Goal: Communication & Community: Ask a question

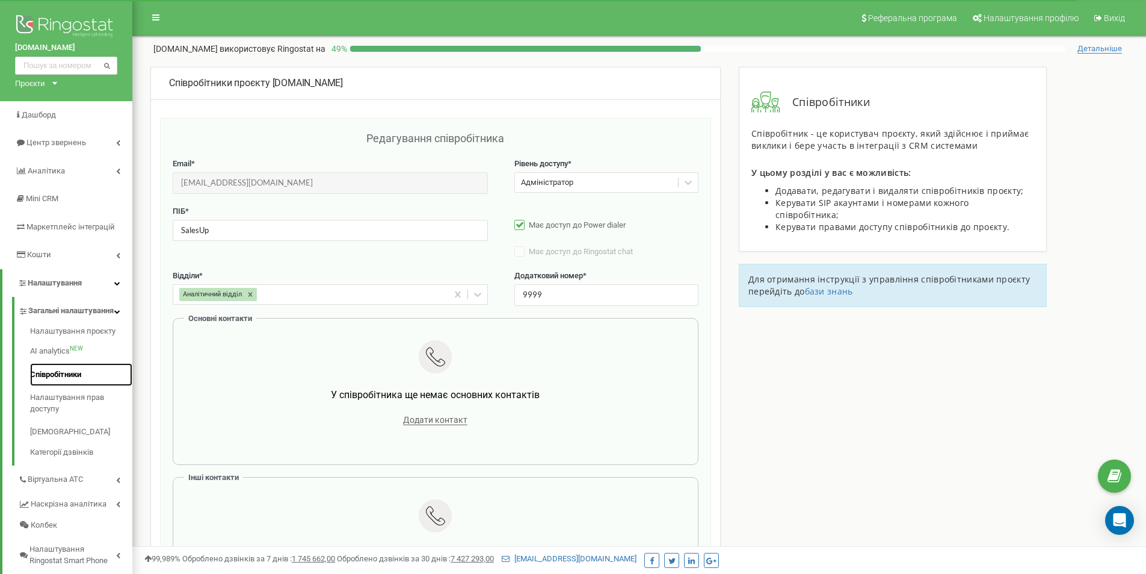
click at [78, 386] on link "Співробітники" at bounding box center [81, 374] width 102 height 23
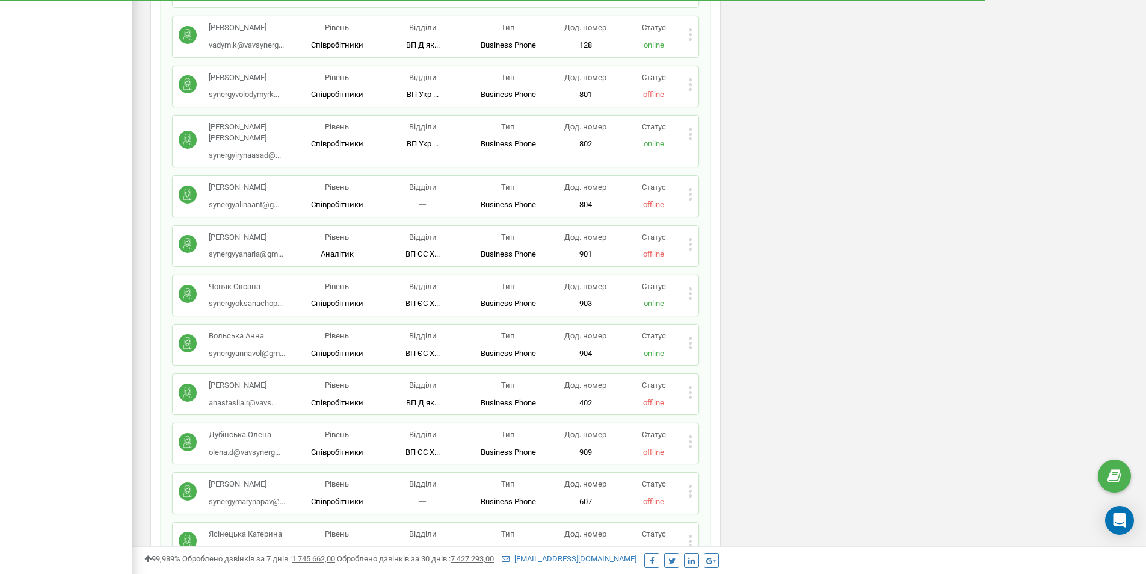
scroll to position [2165, 0]
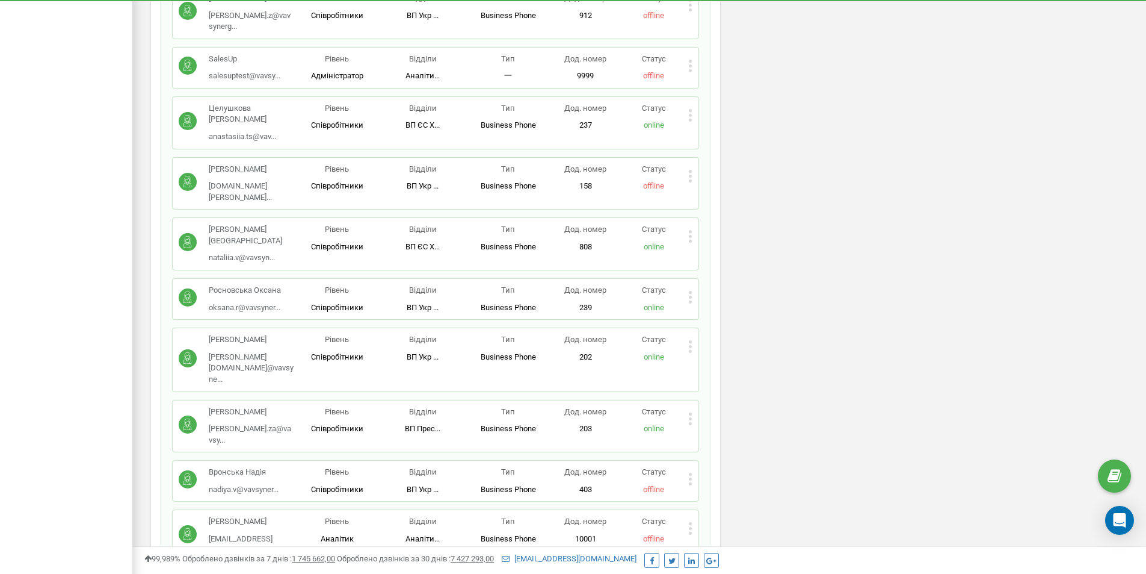
scroll to position [1678, 0]
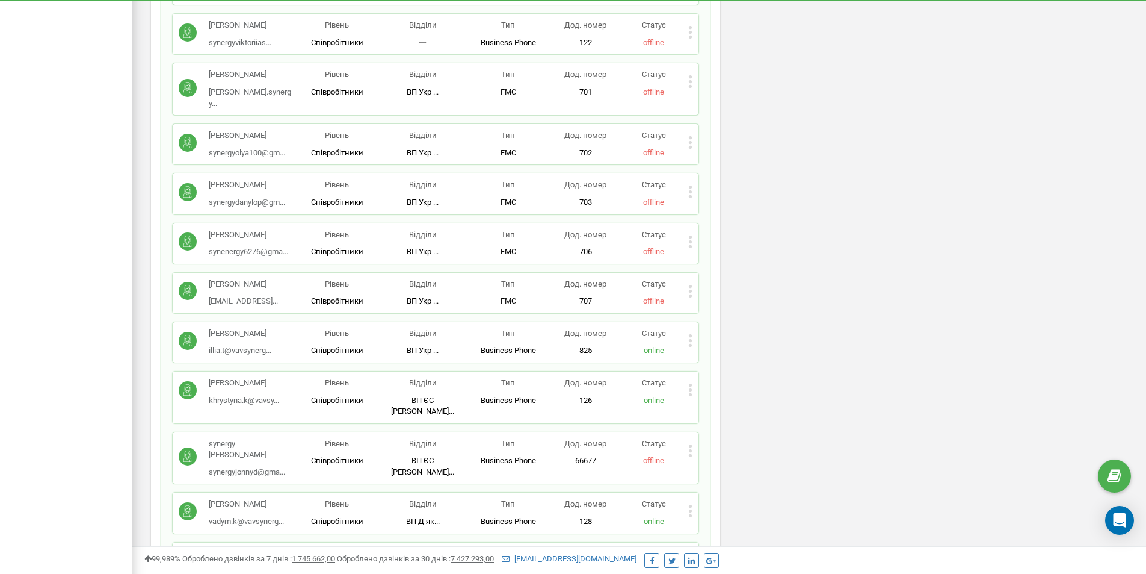
click at [689, 444] on icon at bounding box center [690, 450] width 4 height 13
click at [704, 465] on icon at bounding box center [700, 469] width 9 height 9
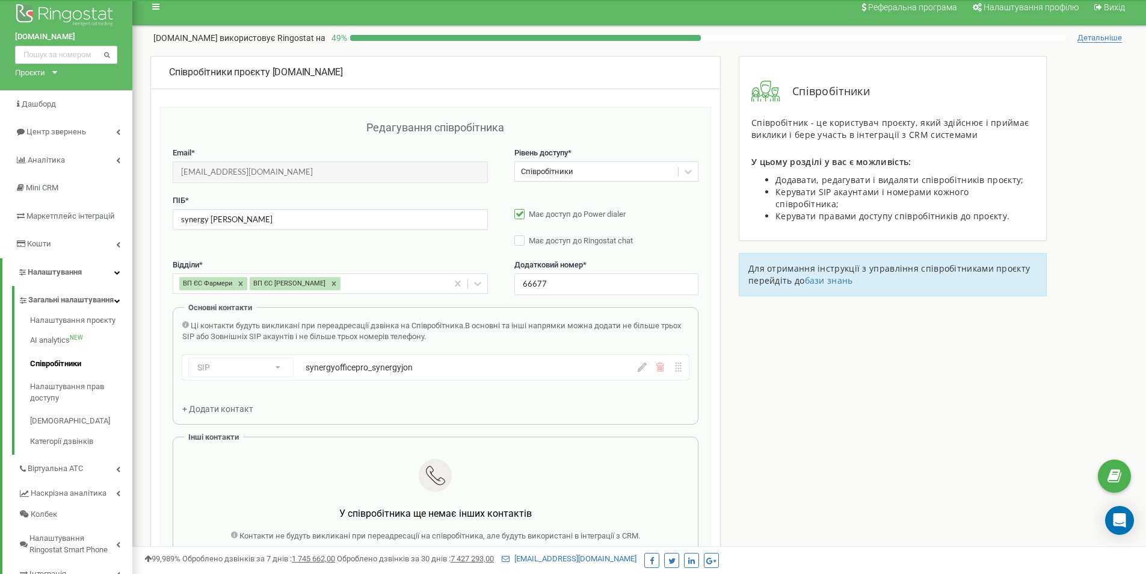
scroll to position [0, 0]
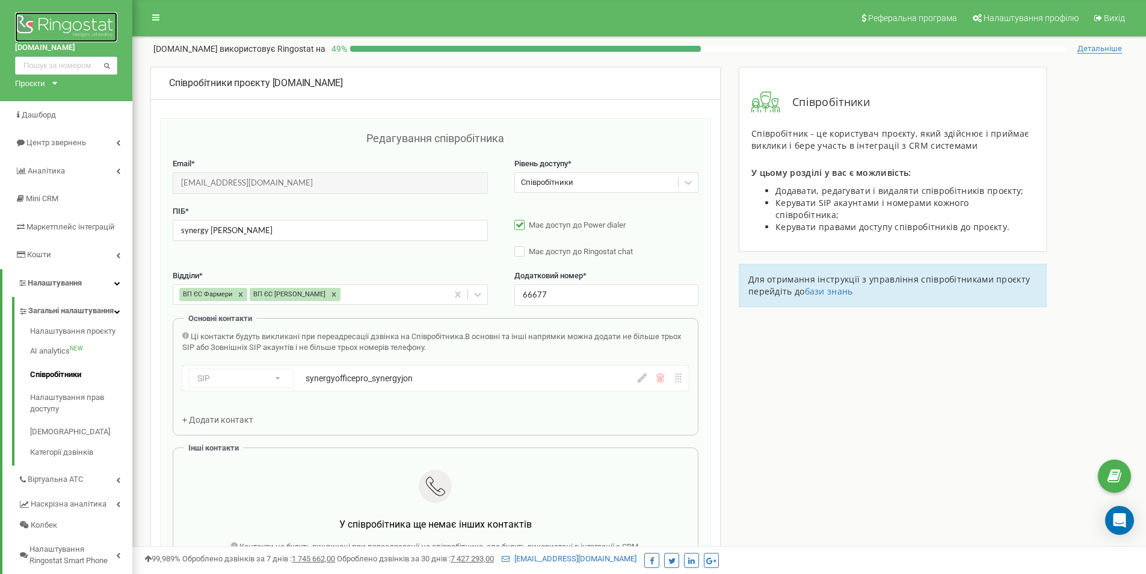
click at [102, 28] on img at bounding box center [66, 27] width 102 height 30
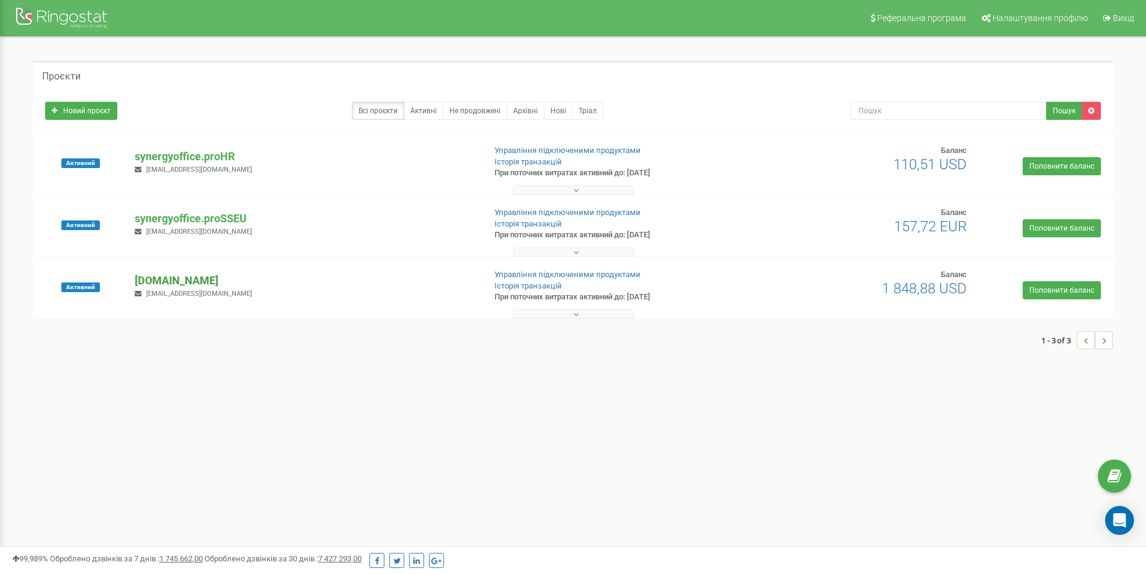
click at [187, 276] on p "[DOMAIN_NAME]" at bounding box center [305, 281] width 340 height 16
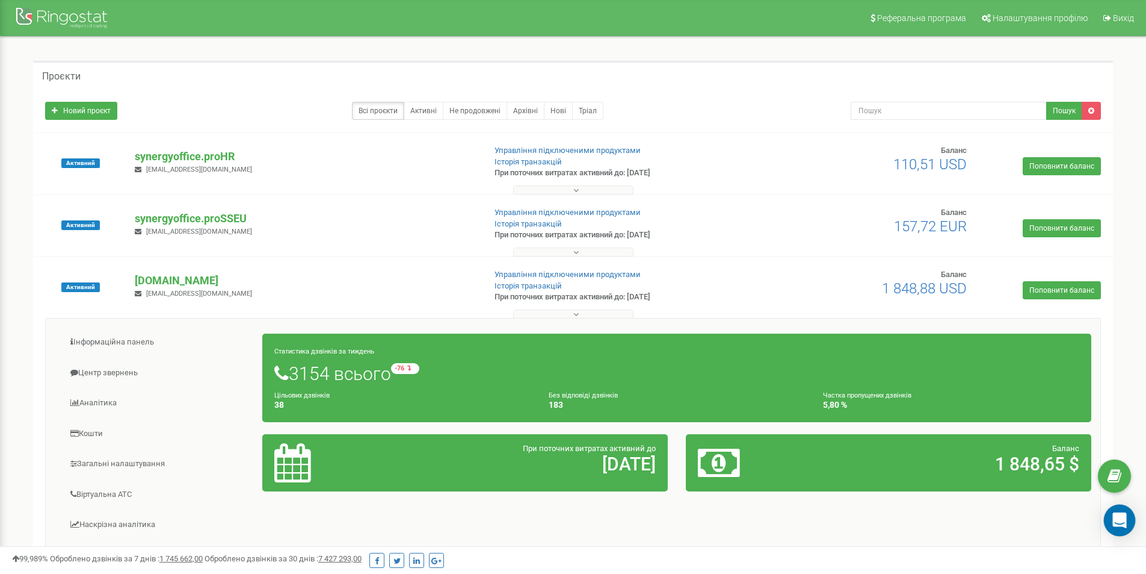
click at [1129, 525] on div "Open Intercom Messenger" at bounding box center [1120, 520] width 32 height 32
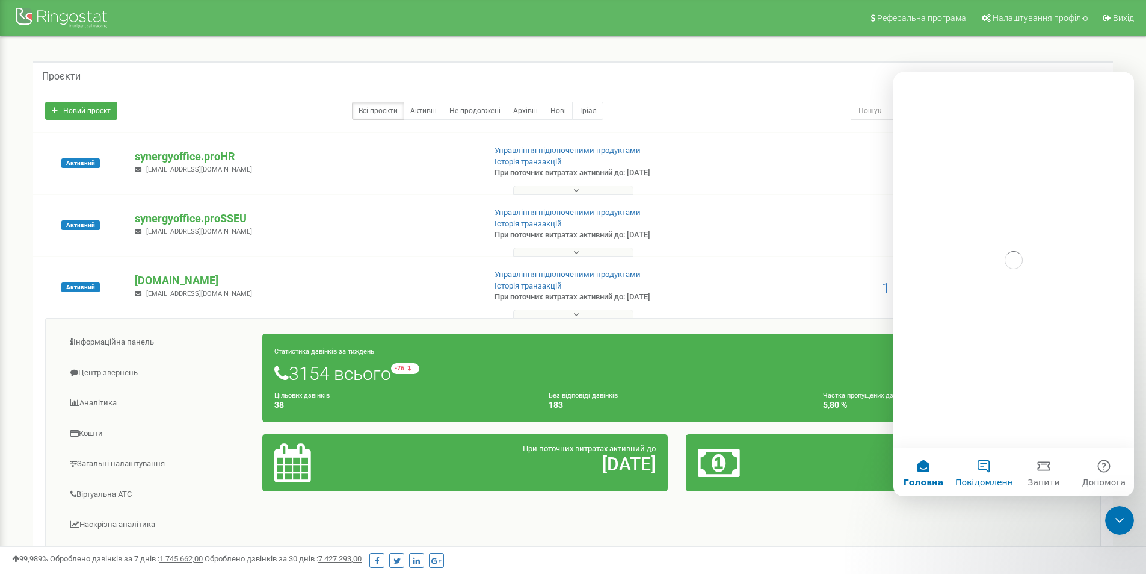
click at [979, 467] on button "Повідомлення" at bounding box center [984, 472] width 60 height 48
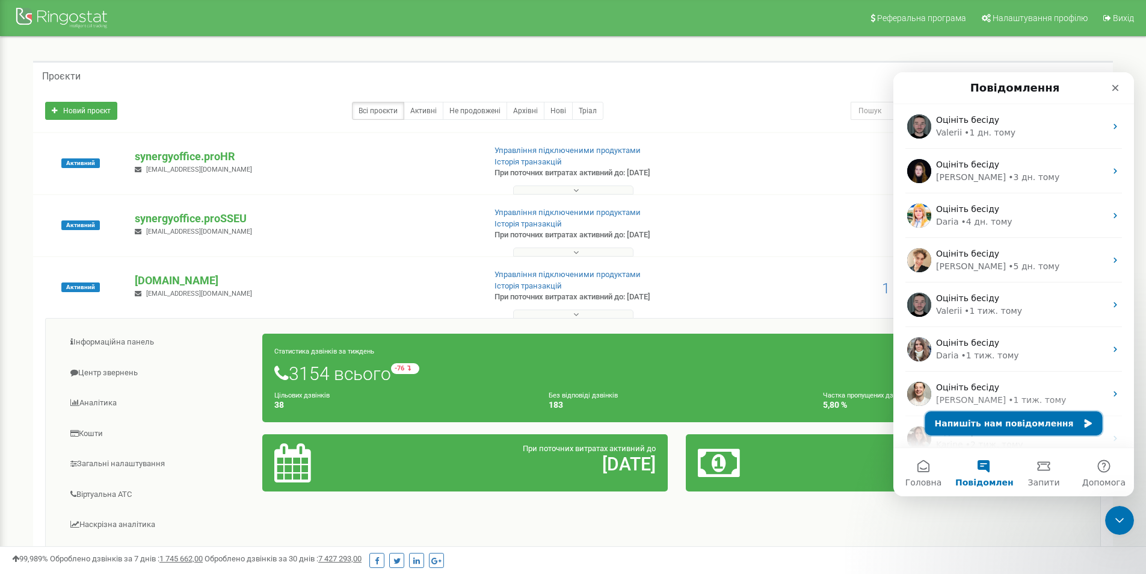
click at [998, 418] on button "Напишіть нам повідомлення" at bounding box center [1015, 423] width 178 height 24
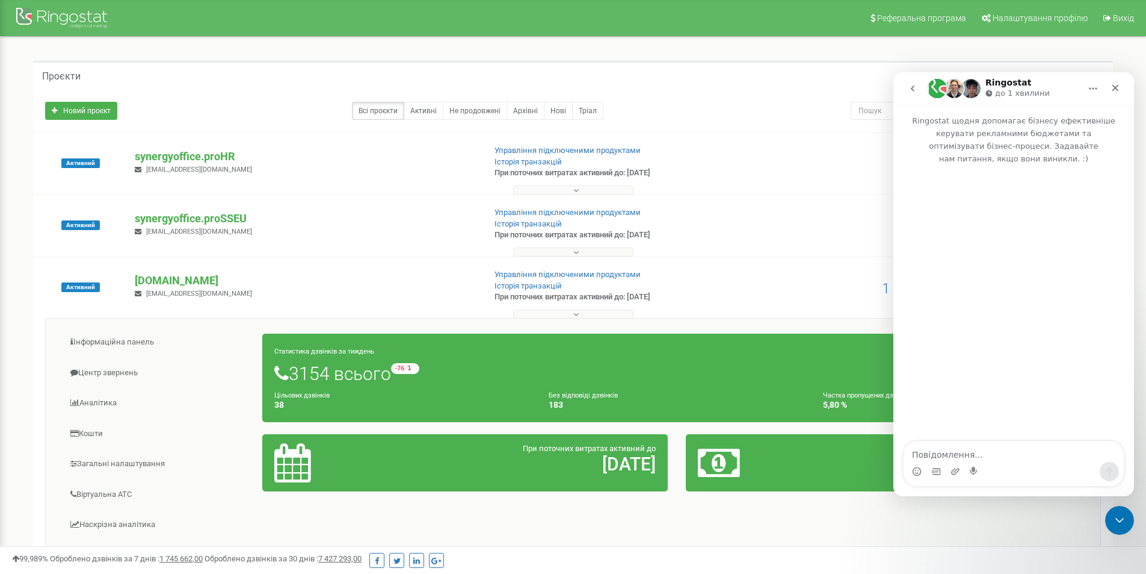
type textarea "Доброго дня, прошу створити нового співробітника Тарас Шевченко, закріпити за н…"
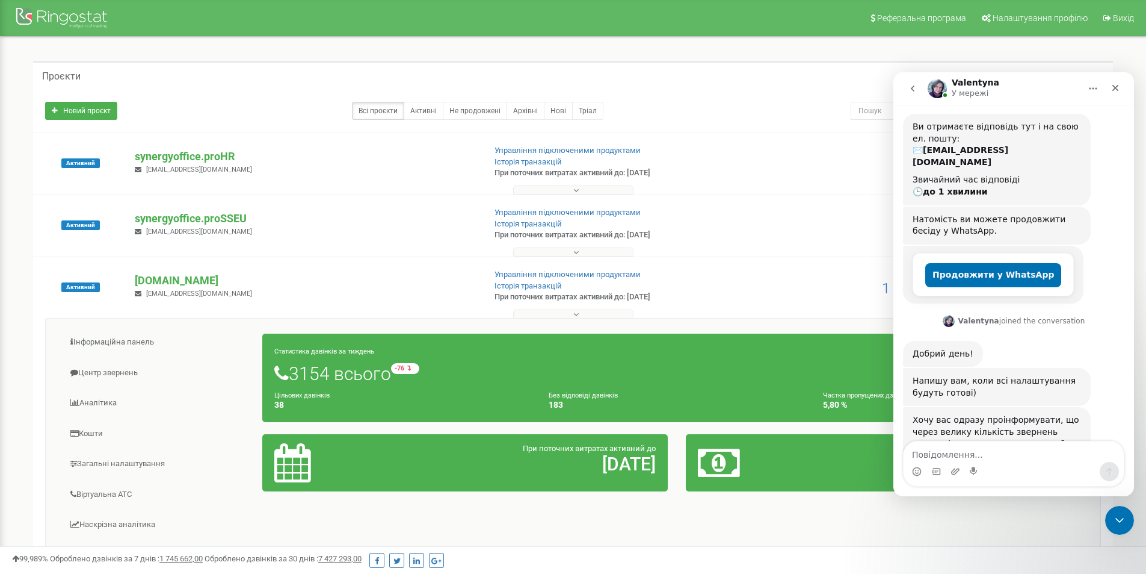
scroll to position [265, 0]
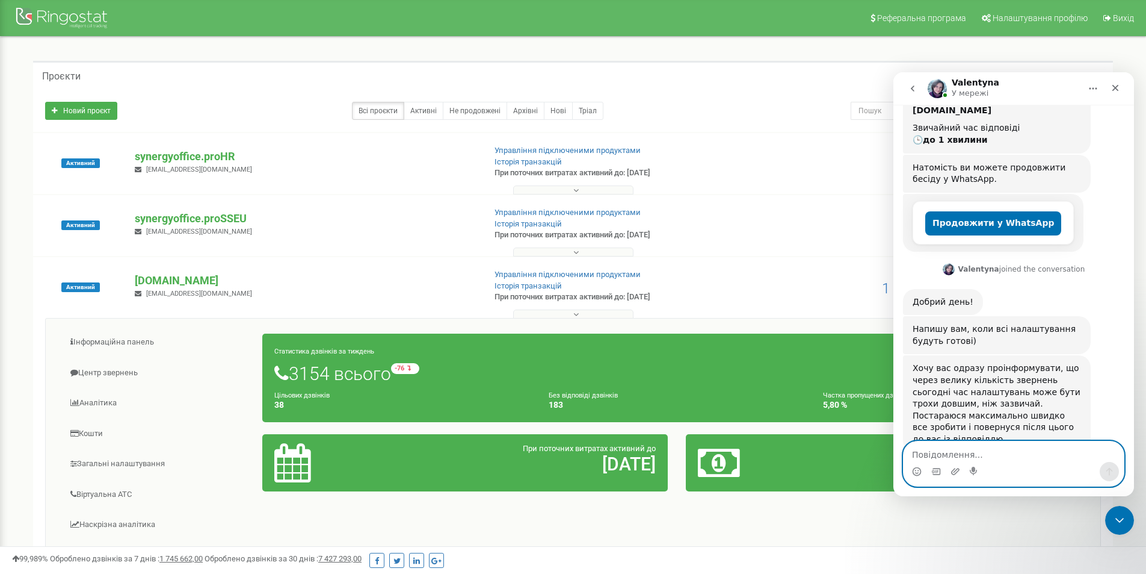
click at [981, 448] on textarea "Повідомлення..." at bounding box center [1014, 451] width 220 height 20
type textarea "Добре, очікую =)"
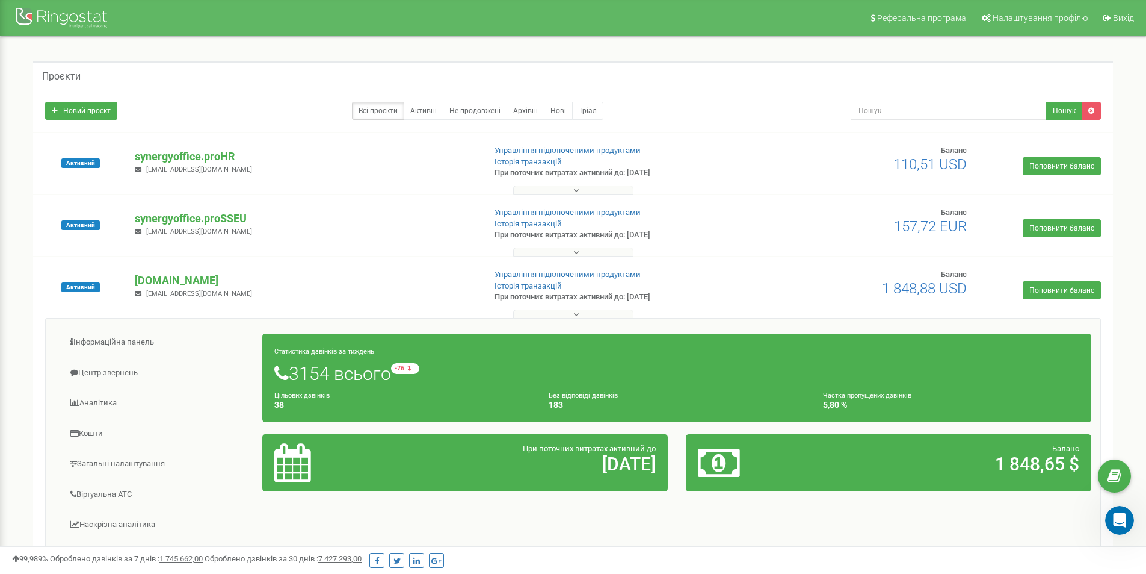
scroll to position [391, 0]
click at [1121, 517] on icon "Відкрити програму для спілкування Intercom" at bounding box center [1119, 519] width 20 height 20
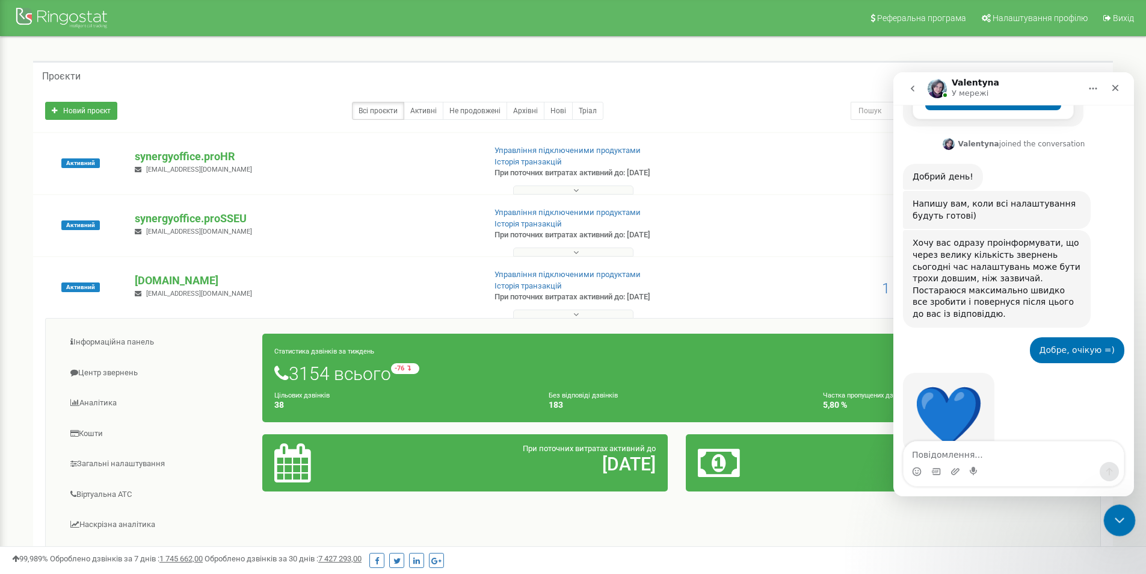
click at [1112, 513] on icon "Закрити програму для спілкування Intercom" at bounding box center [1118, 518] width 14 height 14
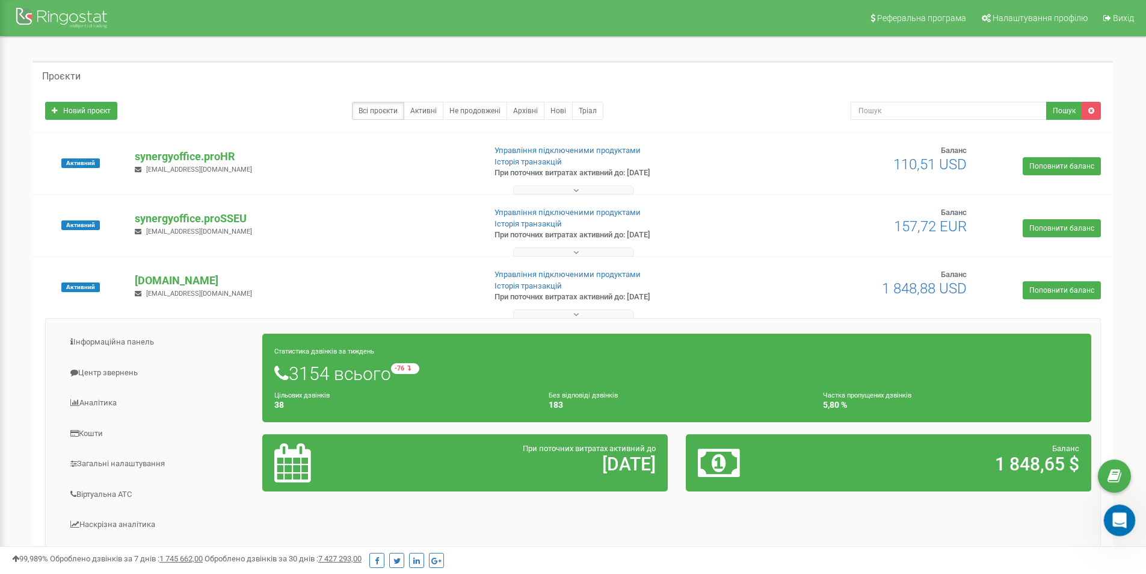
click at [1112, 515] on icon "Відкрити програму для спілкування Intercom" at bounding box center [1119, 519] width 20 height 20
click at [1110, 524] on div "Відкрити програму для спілкування Intercom" at bounding box center [1118, 518] width 40 height 40
click at [1117, 525] on icon "Відкрити програму для спілкування Intercom" at bounding box center [1119, 519] width 20 height 20
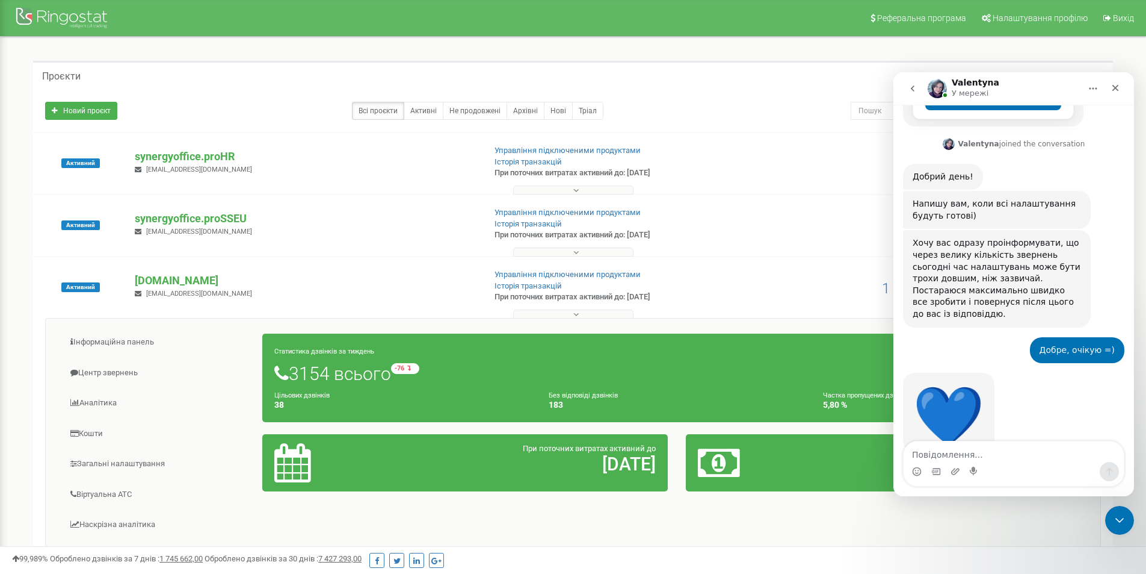
click at [740, 77] on div "Проєкти" at bounding box center [573, 75] width 1080 height 29
click at [1119, 82] on div "Закрити" at bounding box center [1116, 88] width 22 height 22
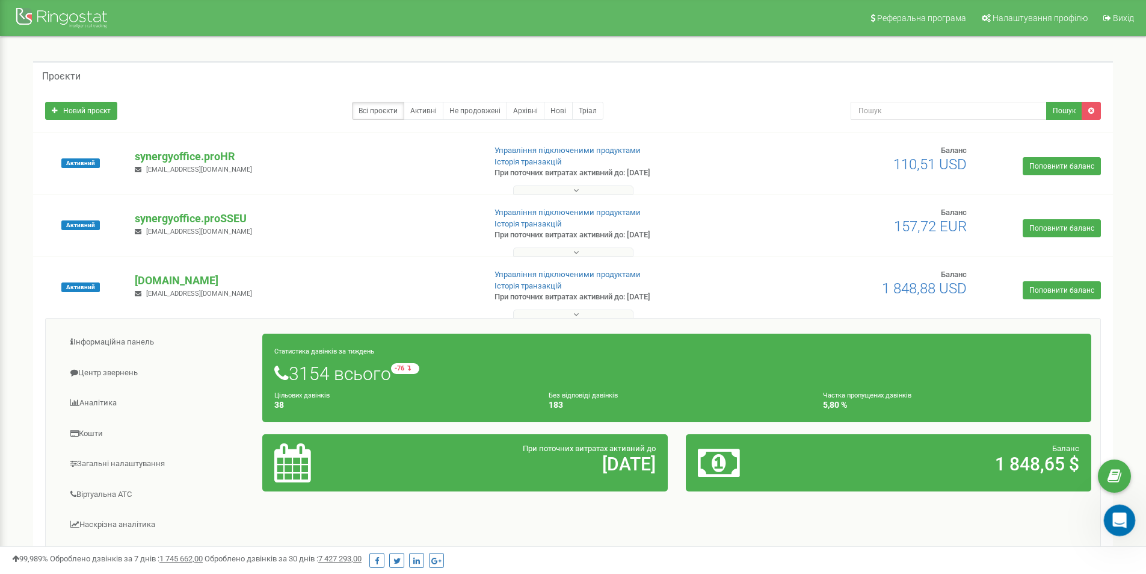
click at [1114, 528] on div "Відкрити програму для спілкування Intercom" at bounding box center [1118, 518] width 40 height 40
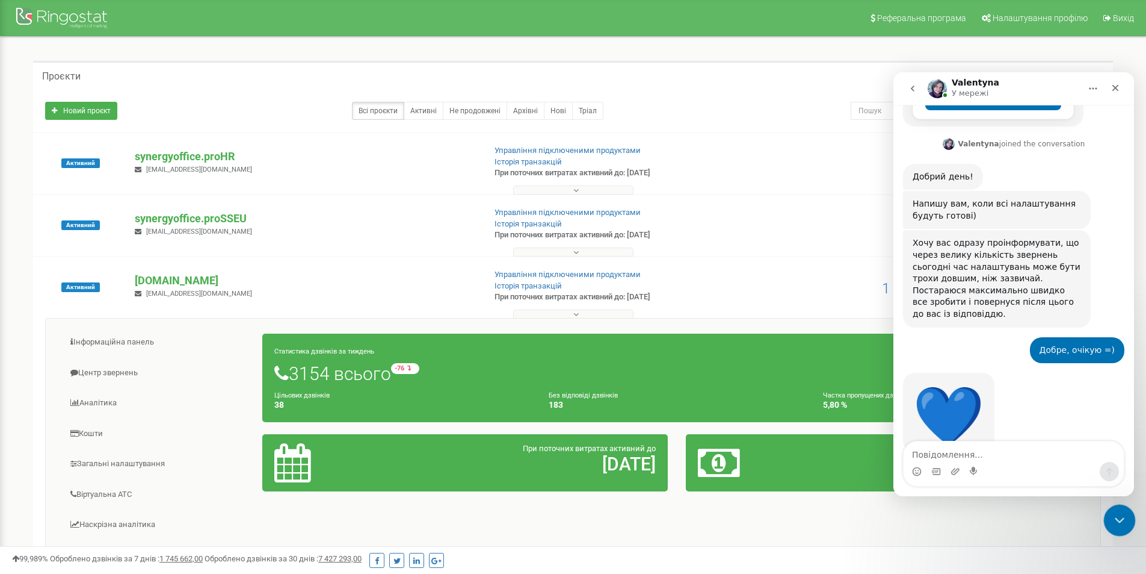
click at [1122, 519] on icon "Закрити програму для спілкування Intercom" at bounding box center [1118, 518] width 14 height 14
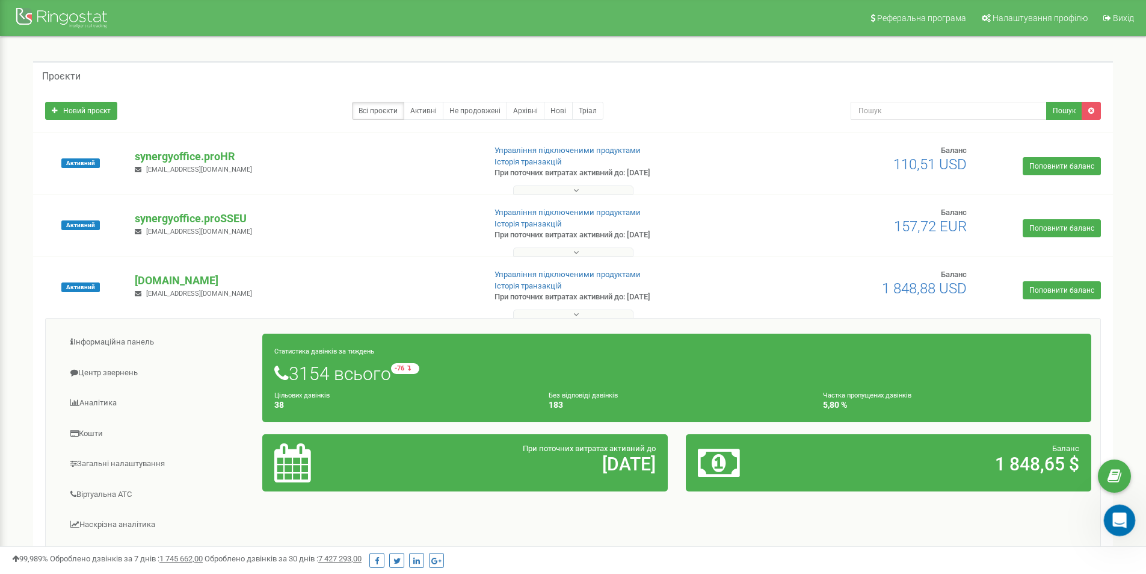
click at [1110, 506] on div "Відкрити програму для спілкування Intercom" at bounding box center [1118, 518] width 40 height 40
